Goal: Check status: Check status

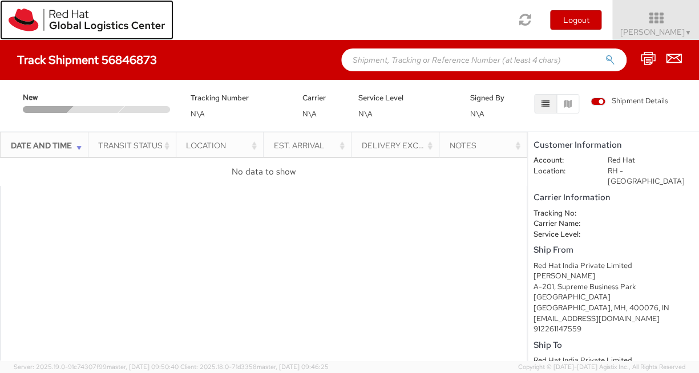
click at [60, 18] on img at bounding box center [87, 20] width 156 height 23
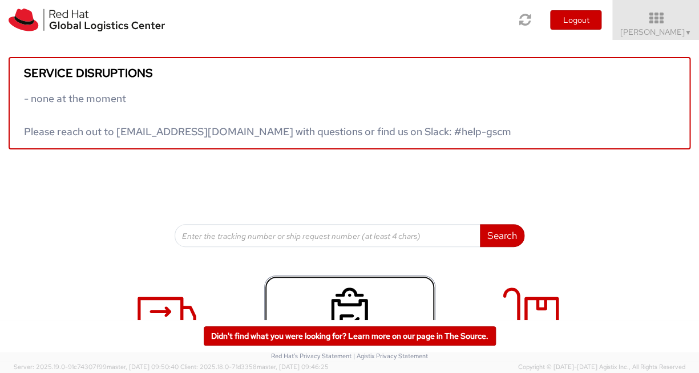
click at [352, 306] on use at bounding box center [349, 316] width 37 height 57
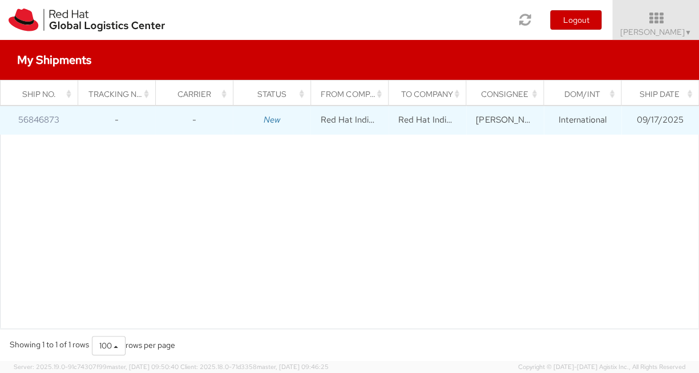
click at [272, 122] on icon "New" at bounding box center [272, 119] width 17 height 11
click at [281, 122] on td "New" at bounding box center [272, 120] width 78 height 29
click at [269, 119] on icon "New" at bounding box center [272, 119] width 17 height 11
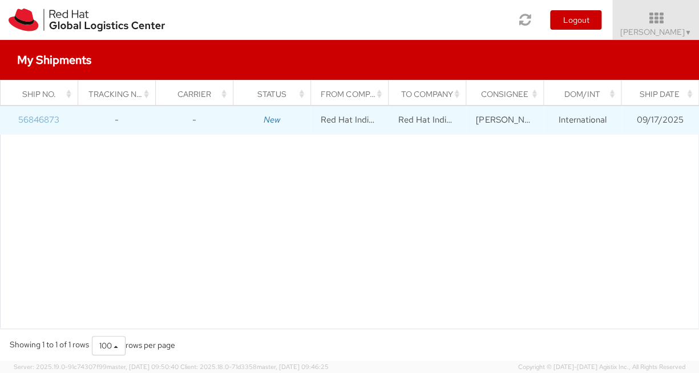
click at [35, 118] on link "56846873" at bounding box center [38, 119] width 41 height 11
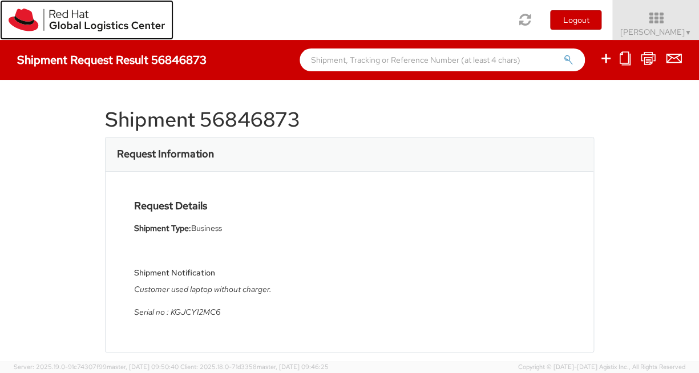
click at [69, 28] on img at bounding box center [87, 20] width 156 height 23
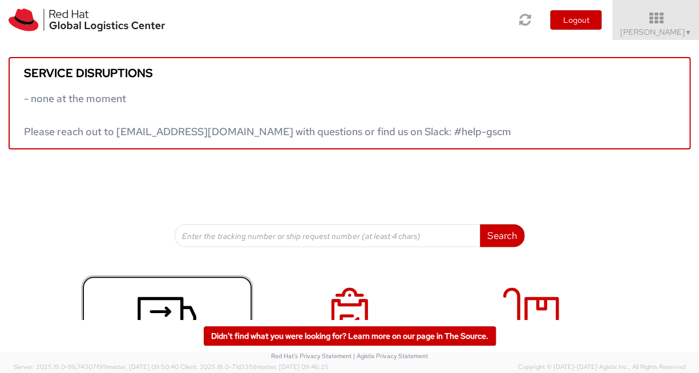
click at [151, 308] on icon at bounding box center [166, 316] width 59 height 57
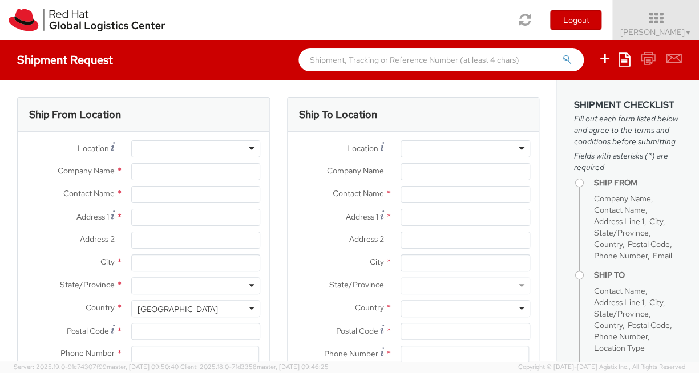
select select "150"
select select
type input "Red Hat India Private Limited"
type input "[PERSON_NAME]"
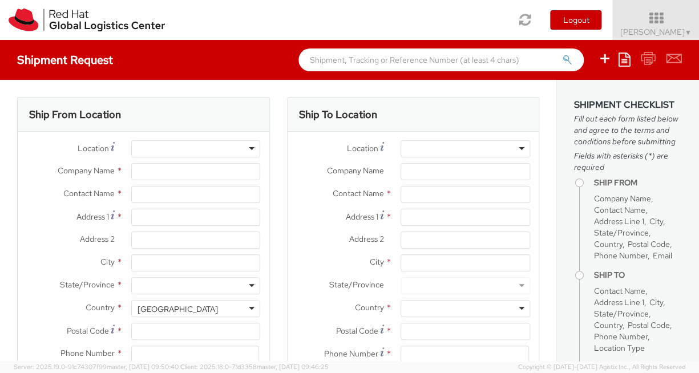
type input "A-201, Supreme Business Park"
type input "[GEOGRAPHIC_DATA]"
type input "400076"
type input "912261147559"
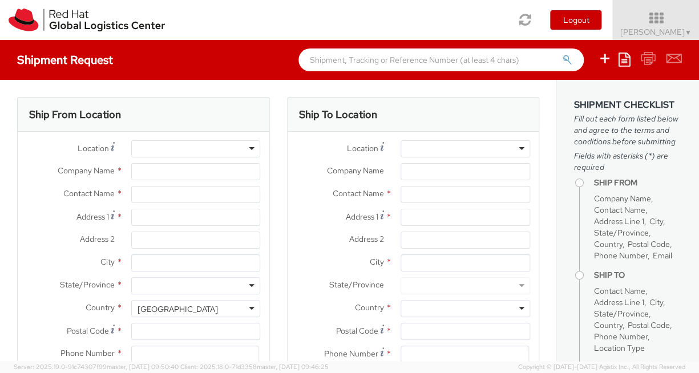
type input "[EMAIL_ADDRESS][DOMAIN_NAME]"
select select "CM"
select select "KGS"
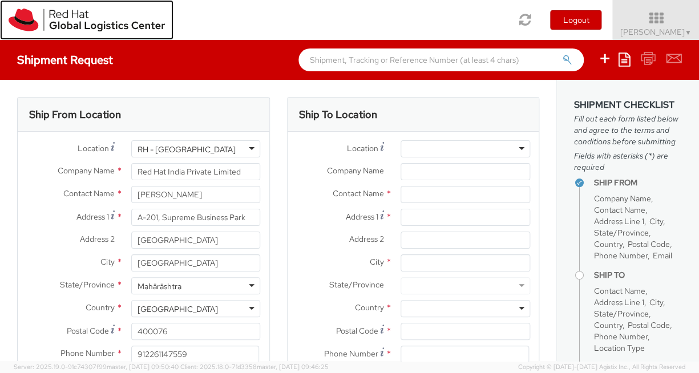
click at [76, 24] on img at bounding box center [87, 20] width 156 height 23
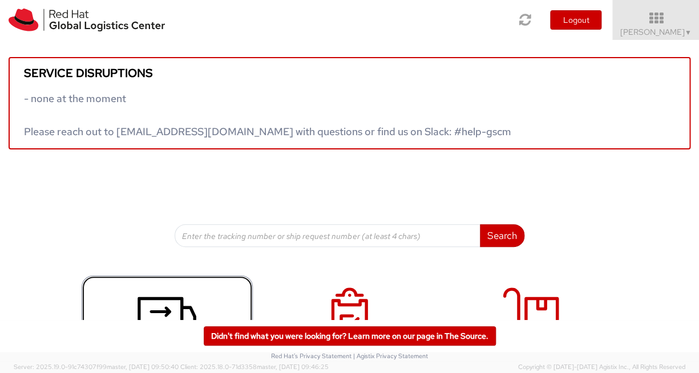
click at [185, 309] on use at bounding box center [166, 316] width 59 height 38
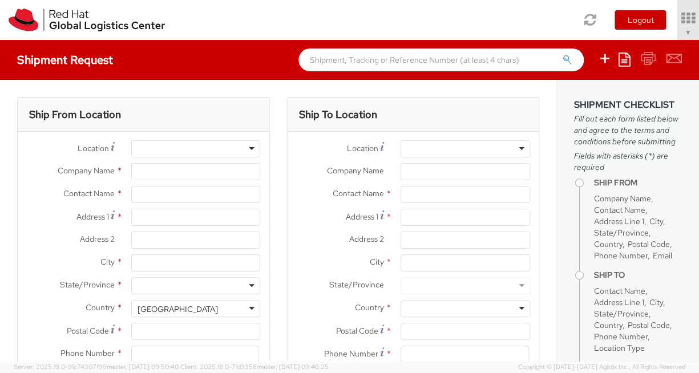
select select "150"
type input "Red Hat India Private Limited"
type input "[PERSON_NAME]"
type input "A-201, Supreme Business Park"
type input "[GEOGRAPHIC_DATA]"
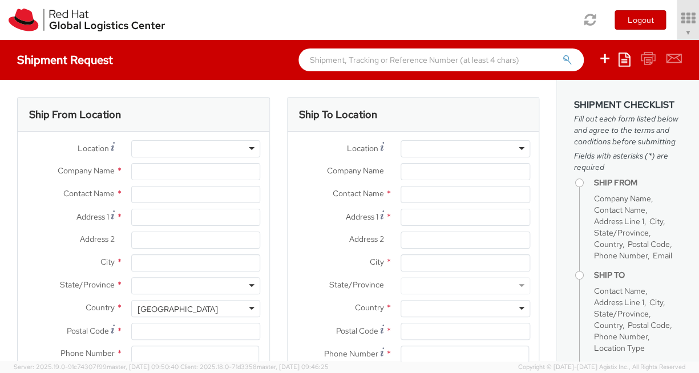
type input "[GEOGRAPHIC_DATA]"
type input "400076"
type input "912261147559"
type input "[EMAIL_ADDRESS][DOMAIN_NAME]"
select select "CM"
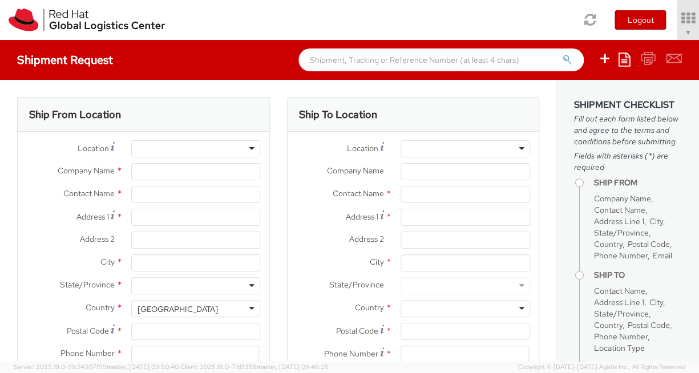
select select "KGS"
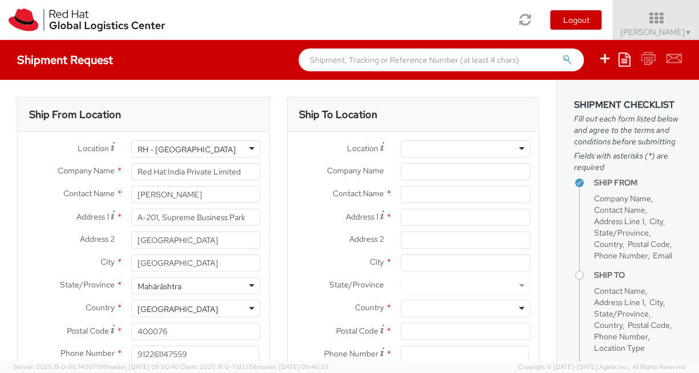
select select
click at [74, 20] on img at bounding box center [87, 20] width 156 height 23
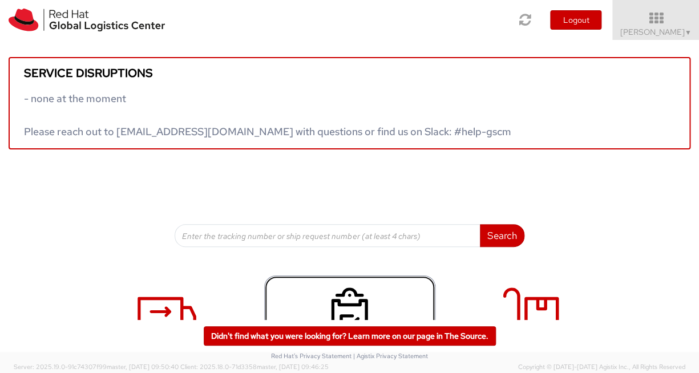
click at [335, 301] on use at bounding box center [349, 316] width 37 height 57
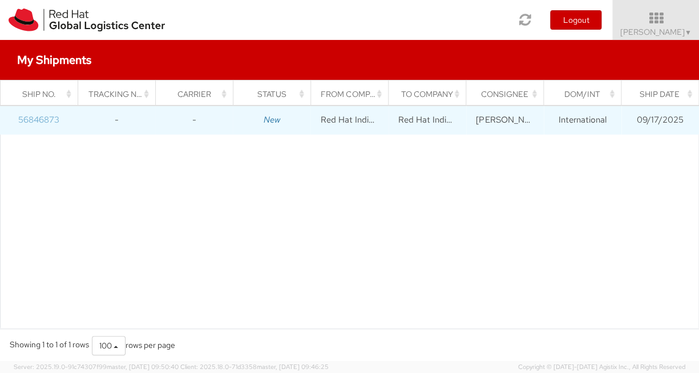
click at [37, 124] on link "56846873" at bounding box center [38, 119] width 41 height 11
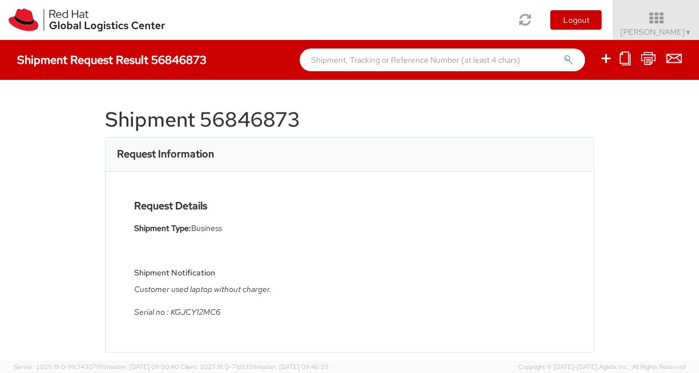
click at [645, 212] on div "Shipment 56846873 Request Information Request Details Shipment Type: Business S…" at bounding box center [349, 220] width 699 height 281
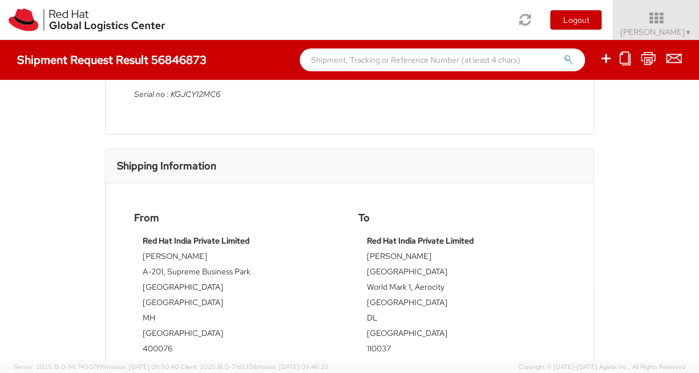
scroll to position [65, 0]
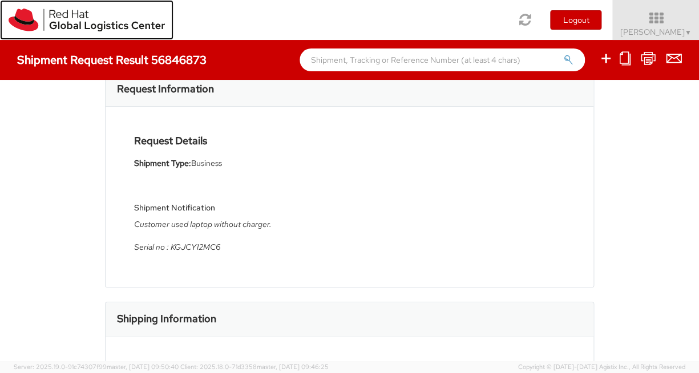
click at [81, 14] on img at bounding box center [87, 20] width 156 height 23
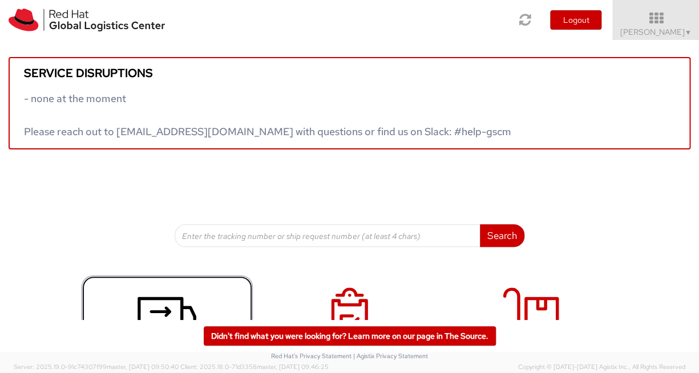
click at [158, 302] on icon at bounding box center [166, 316] width 59 height 57
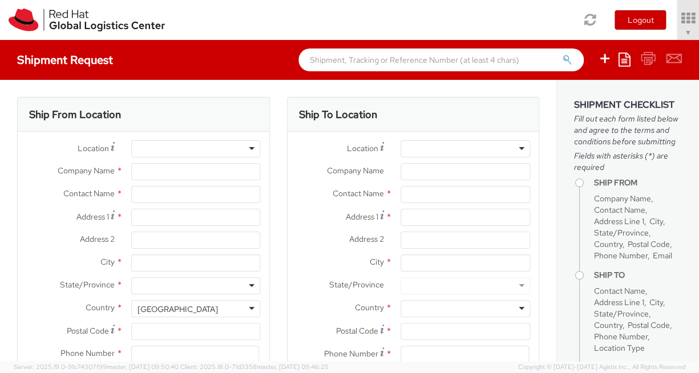
select select "150"
type input "Red Hat India Private Limited"
type input "[PERSON_NAME]"
type input "A-201, Supreme Business Park"
type input "[GEOGRAPHIC_DATA]"
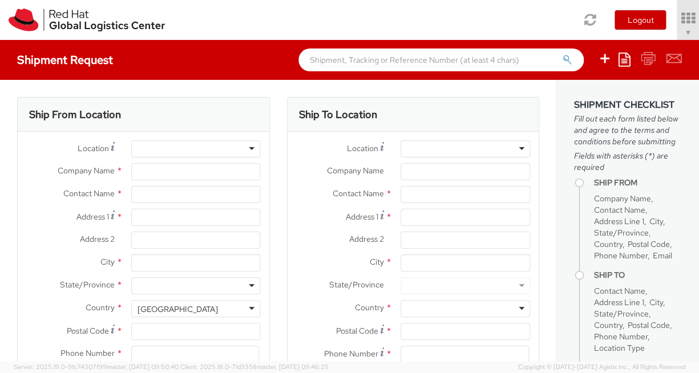
type input "[GEOGRAPHIC_DATA]"
type input "400076"
type input "912261147559"
type input "[EMAIL_ADDRESS][DOMAIN_NAME]"
select select "CM"
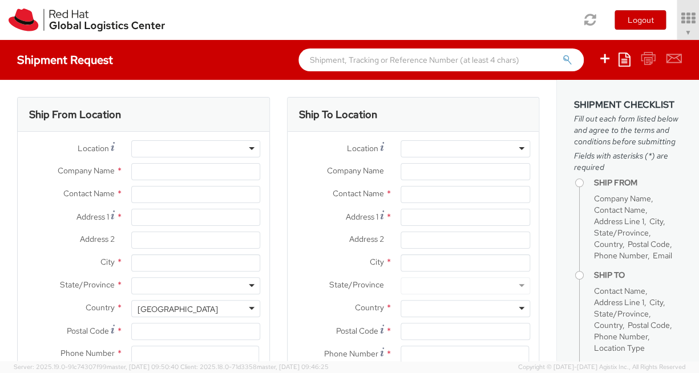
select select "KGS"
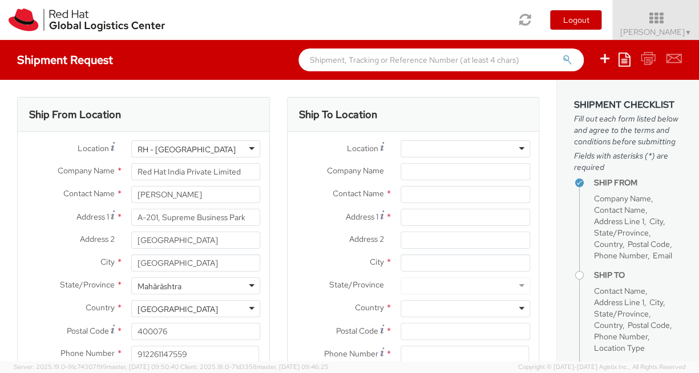
select select
click at [448, 144] on div at bounding box center [465, 148] width 130 height 17
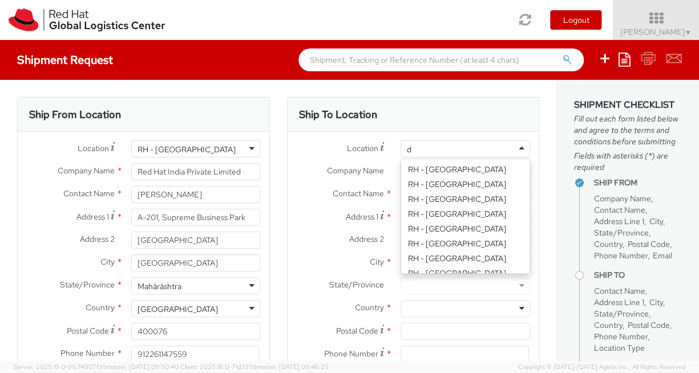
scroll to position [132, 0]
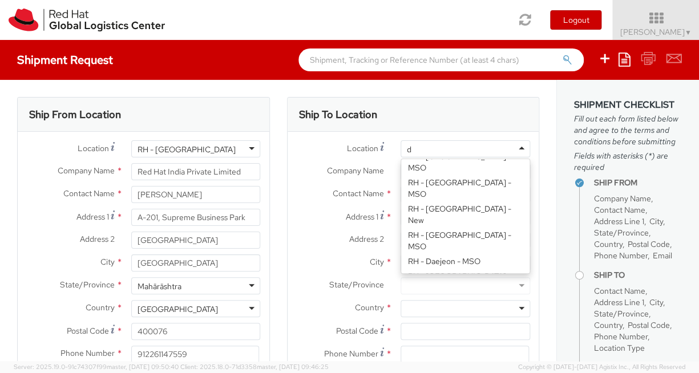
type input "de"
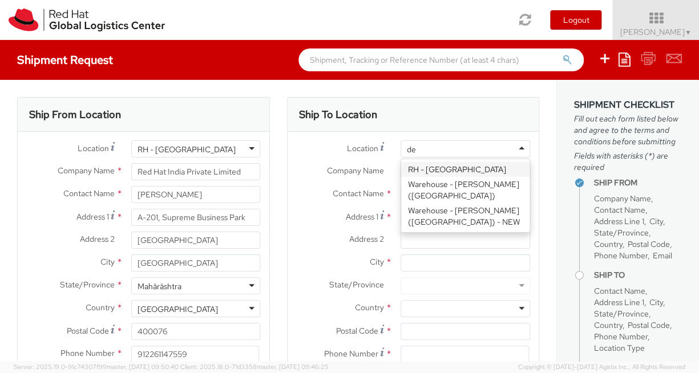
scroll to position [0, 0]
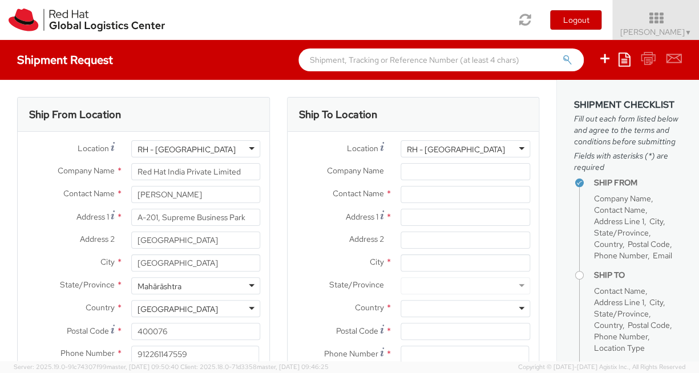
type input "Red Hat India Private Limited"
type input "[GEOGRAPHIC_DATA]"
type input "World Mark 1, Aerocity"
type input "[GEOGRAPHIC_DATA]"
type input "110037"
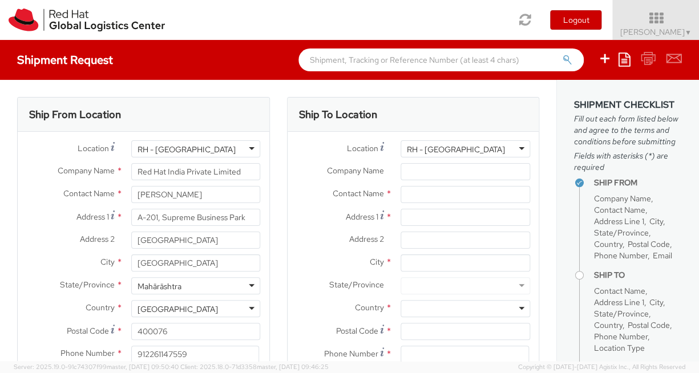
type input "1166442029"
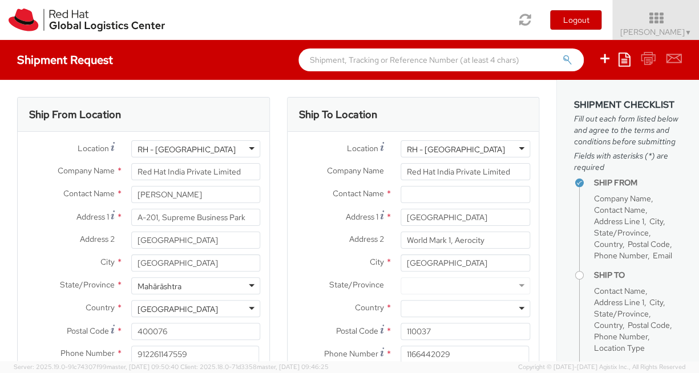
click at [467, 175] on div "Location * RH - New Delhi RH - New Delhi RH - Amsterdam - MSO RH - Amsterdam Da…" at bounding box center [414, 277] width 252 height 274
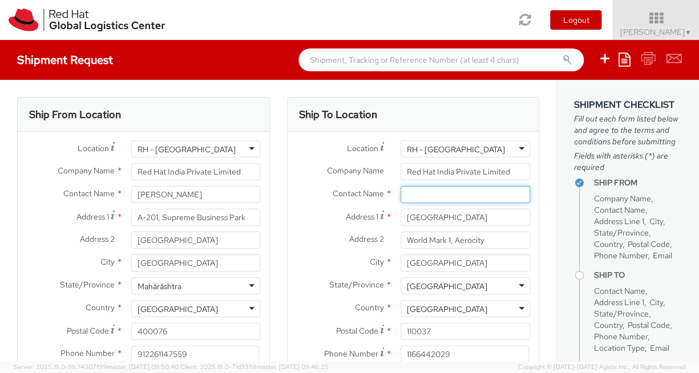
click at [459, 189] on input "text" at bounding box center [465, 194] width 130 height 17
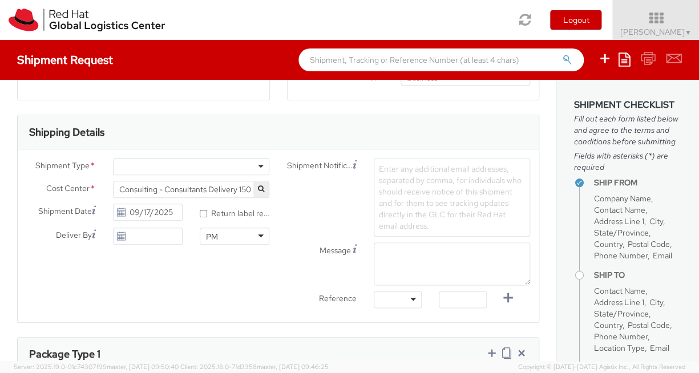
scroll to position [339, 0]
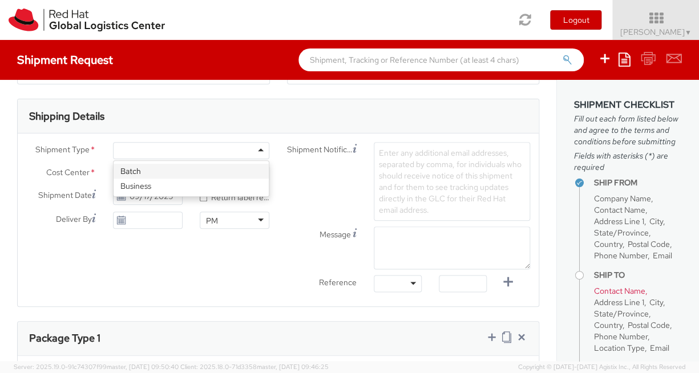
click at [253, 151] on div at bounding box center [191, 150] width 156 height 17
click at [199, 183] on div "Shipment Type * Business Business Batch Business Cost Center * Consulting - Con…" at bounding box center [148, 188] width 261 height 92
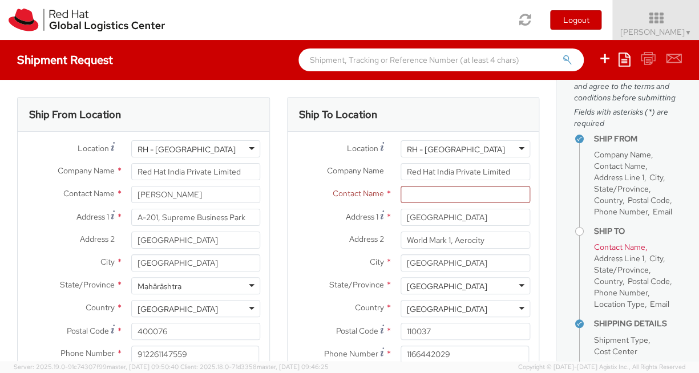
scroll to position [0, 0]
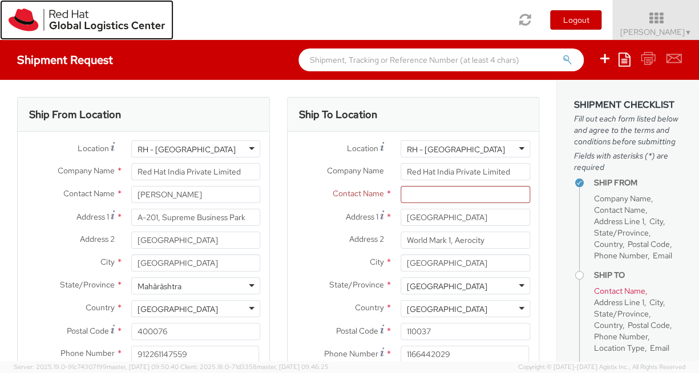
click at [68, 21] on img at bounding box center [87, 20] width 156 height 23
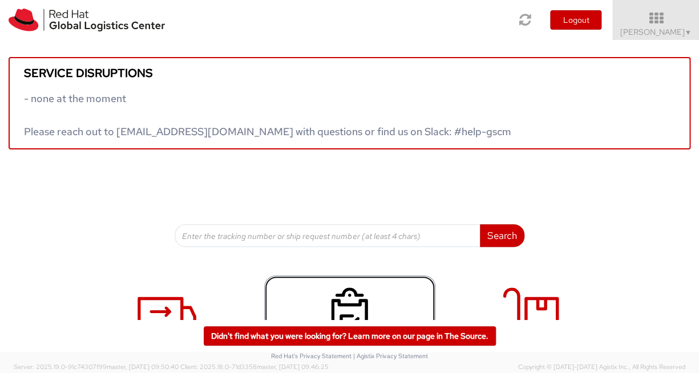
click at [383, 300] on link "My Shipments" at bounding box center [349, 329] width 171 height 107
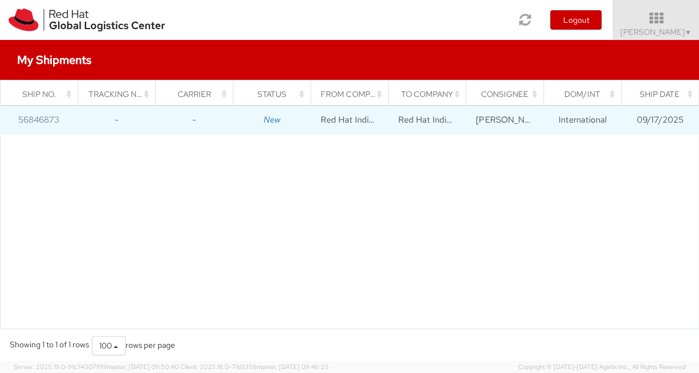
click at [580, 121] on td "International" at bounding box center [583, 120] width 78 height 29
click at [46, 119] on link "56846873" at bounding box center [38, 119] width 41 height 11
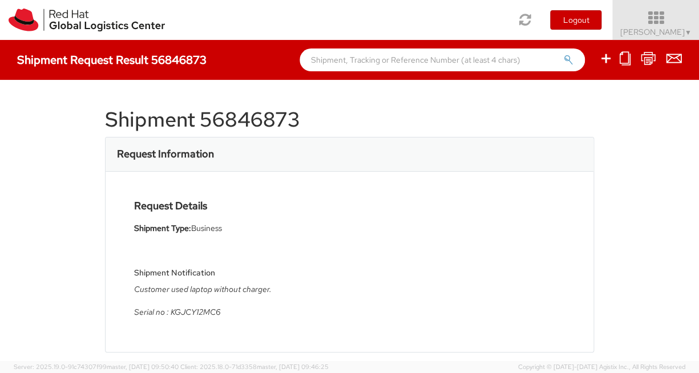
click at [663, 26] on icon at bounding box center [656, 18] width 100 height 16
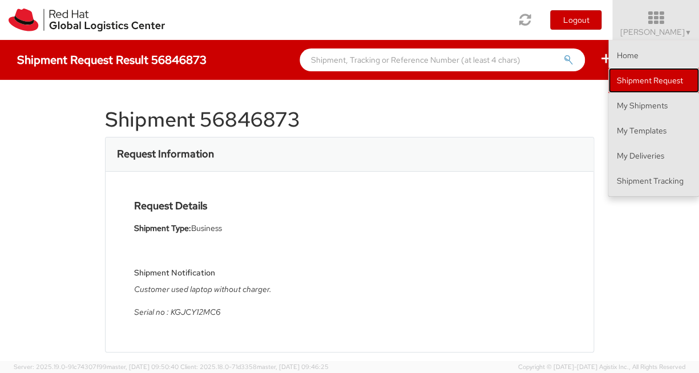
click at [631, 79] on link "Shipment Request" at bounding box center [653, 80] width 91 height 25
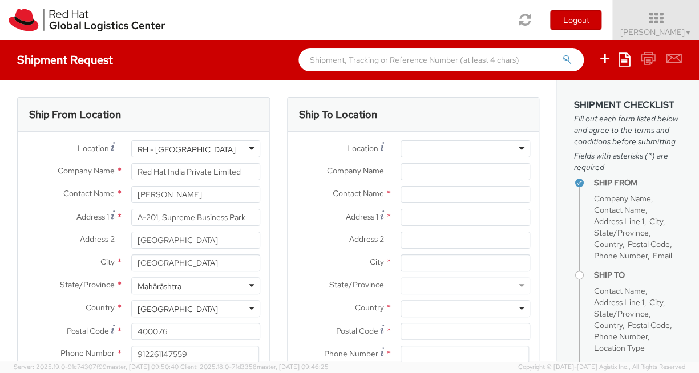
select select "CM"
select select "KGS"
select select
select select "150"
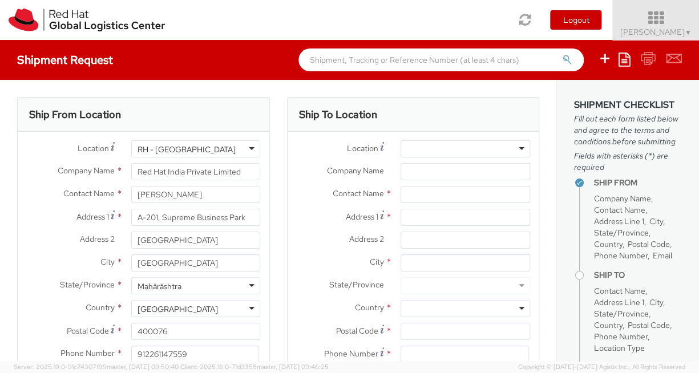
click at [663, 16] on icon at bounding box center [656, 18] width 100 height 16
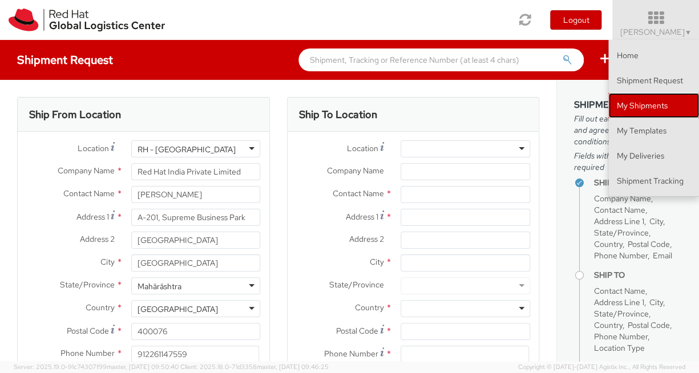
click at [650, 107] on link "My Shipments" at bounding box center [653, 105] width 91 height 25
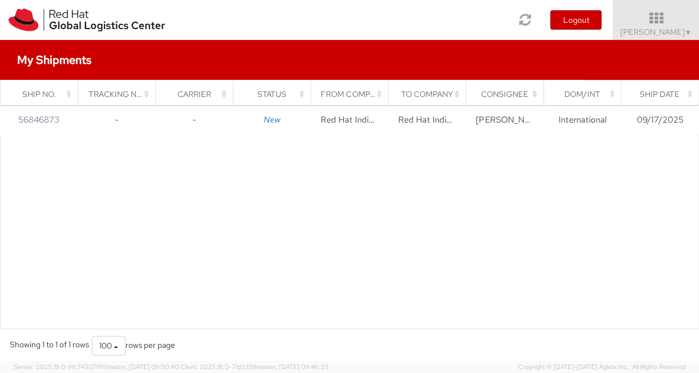
click at [513, 95] on div "Consignee" at bounding box center [507, 93] width 63 height 11
click at [648, 25] on icon at bounding box center [656, 18] width 100 height 16
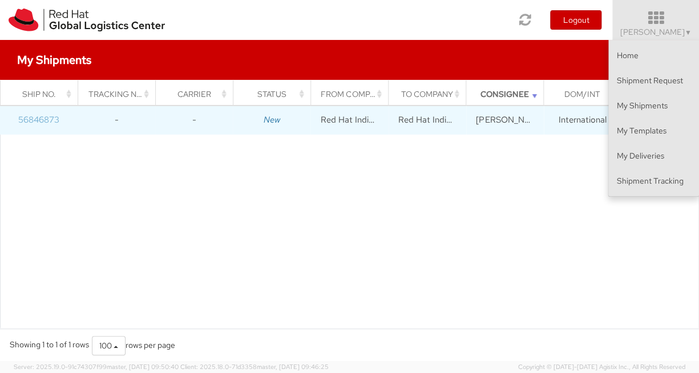
click at [52, 122] on link "56846873" at bounding box center [38, 119] width 41 height 11
